Goal: Information Seeking & Learning: Check status

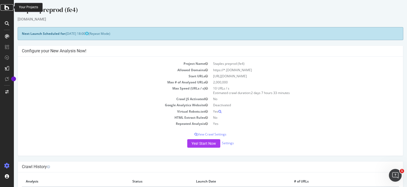
click at [9, 7] on div at bounding box center [7, 7] width 13 height 6
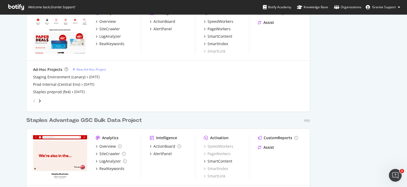
scroll to position [274, 0]
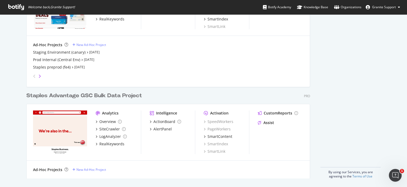
click at [38, 77] on icon "angle-right" at bounding box center [39, 76] width 3 height 4
click at [73, 51] on div "Top 800 Pages Crawl (production)" at bounding box center [63, 52] width 60 height 5
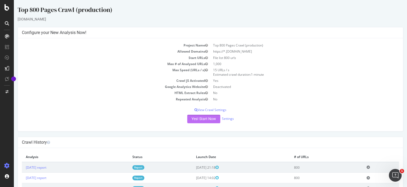
click at [209, 121] on button "Yes! Start Now" at bounding box center [203, 119] width 33 height 9
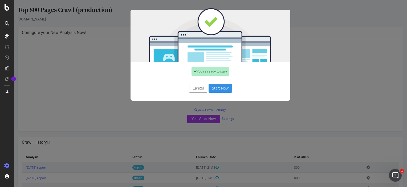
click at [220, 88] on button "Start Now" at bounding box center [219, 88] width 23 height 9
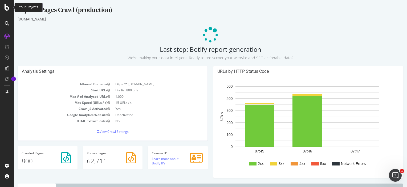
click at [8, 9] on icon at bounding box center [7, 7] width 5 height 6
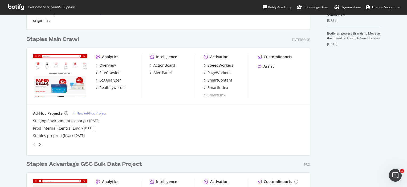
scroll to position [274, 0]
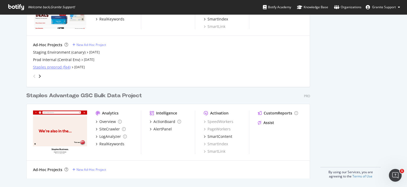
click at [56, 67] on div "Staples preprod (fe4)" at bounding box center [52, 67] width 38 height 5
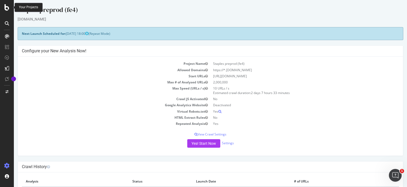
click at [6, 10] on icon at bounding box center [7, 7] width 5 height 6
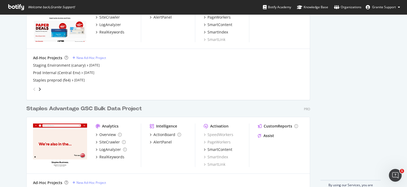
scroll to position [274, 0]
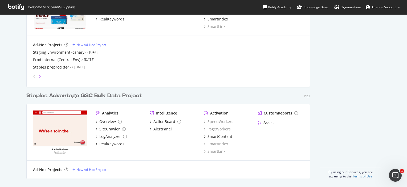
click at [38, 75] on icon "angle-right" at bounding box center [39, 76] width 3 height 4
click at [78, 53] on div "Top 800 Pages Crawl (production)" at bounding box center [63, 52] width 60 height 5
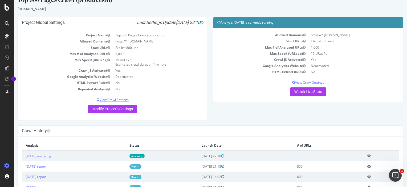
scroll to position [18, 0]
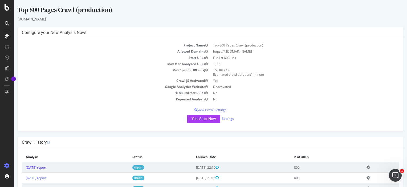
click at [46, 168] on link "[DATE] report" at bounding box center [36, 168] width 21 height 5
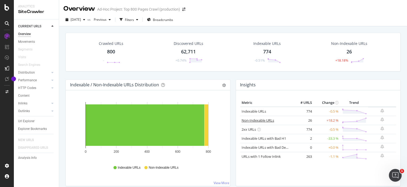
click at [264, 119] on link "Non-Indexable URLs" at bounding box center [258, 120] width 32 height 5
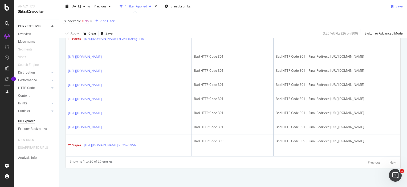
scroll to position [469, 0]
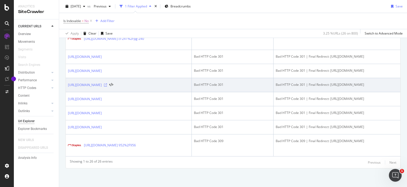
click at [107, 87] on icon at bounding box center [105, 85] width 3 height 3
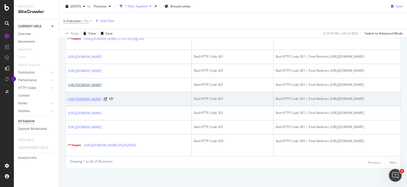
scroll to position [527, 0]
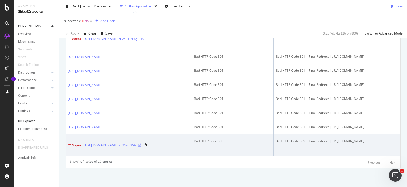
click at [141, 146] on icon at bounding box center [139, 145] width 3 height 3
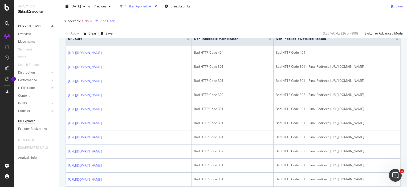
scroll to position [176, 0]
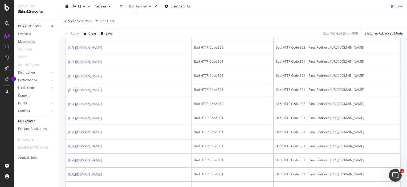
click at [399, 46] on div "Indexable / Non-Indexable URLs distribution Chart (by Value) Table Expand Expor…" at bounding box center [233, 147] width 348 height 530
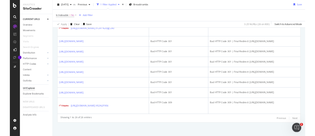
scroll to position [527, 0]
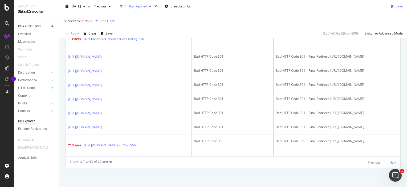
click at [361, 165] on div "Showing 1 to 26 of 26 entries Previous Next" at bounding box center [233, 163] width 334 height 6
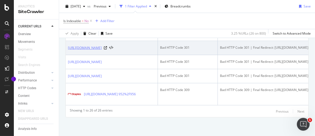
scroll to position [582, 0]
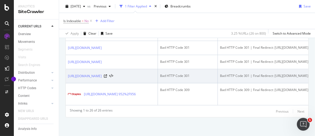
click at [113, 73] on div "[URL][DOMAIN_NAME]" at bounding box center [90, 75] width 45 height 5
click at [107, 75] on icon at bounding box center [105, 76] width 3 height 3
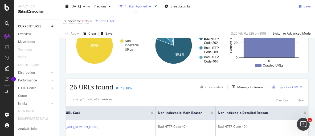
scroll to position [0, 0]
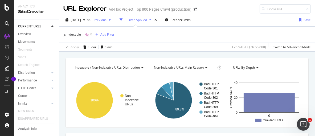
click at [111, 20] on icon "button" at bounding box center [110, 19] width 2 height 3
click at [188, 34] on div "Is Indexable = No Add Filter" at bounding box center [186, 35] width 247 height 16
click at [6, 7] on icon at bounding box center [7, 7] width 5 height 6
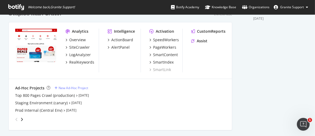
scroll to position [279, 0]
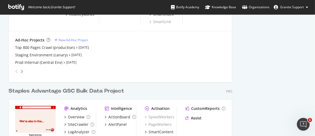
click at [22, 72] on icon "angle-right" at bounding box center [22, 71] width 3 height 4
click at [56, 48] on link "[DATE]" at bounding box center [61, 47] width 10 height 5
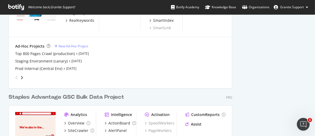
scroll to position [283, 0]
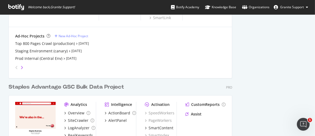
click at [23, 67] on icon "angle-right" at bounding box center [22, 68] width 3 height 4
click at [21, 67] on icon "angle-right" at bounding box center [22, 68] width 3 height 4
click at [15, 67] on div "angle-left" at bounding box center [16, 67] width 7 height 9
click at [39, 42] on div "Top 800 Pages Crawl (production)" at bounding box center [45, 43] width 60 height 5
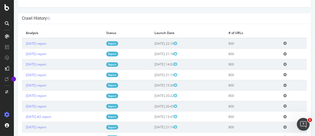
scroll to position [145, 0]
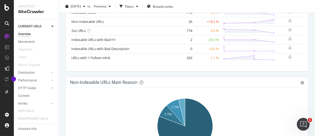
scroll to position [201, 0]
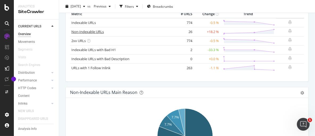
click at [100, 31] on link "Non-Indexable URLs" at bounding box center [87, 31] width 32 height 5
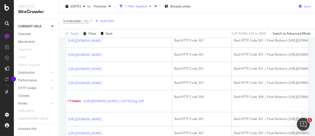
scroll to position [343, 0]
drag, startPoint x: 67, startPoint y: 66, endPoint x: 91, endPoint y: 71, distance: 24.0
copy link "[URL][DOMAIN_NAME]"
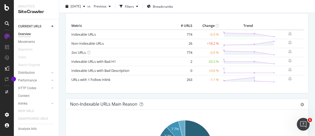
scroll to position [188, 0]
